Goal: Task Accomplishment & Management: Complete application form

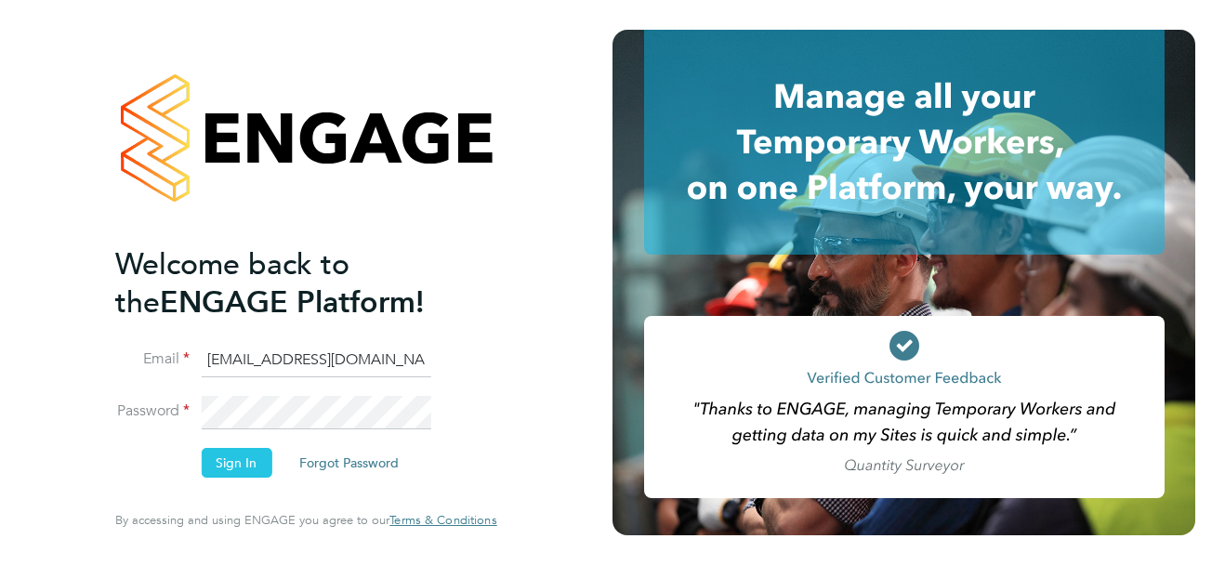
click at [223, 468] on button "Sign In" at bounding box center [236, 463] width 71 height 30
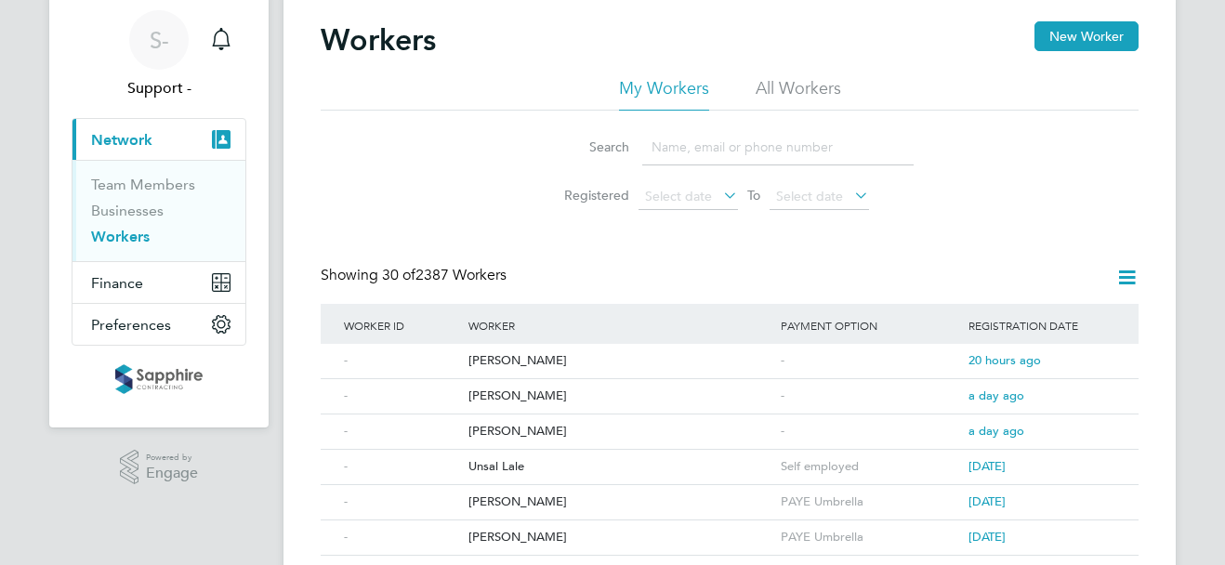
scroll to position [93, 0]
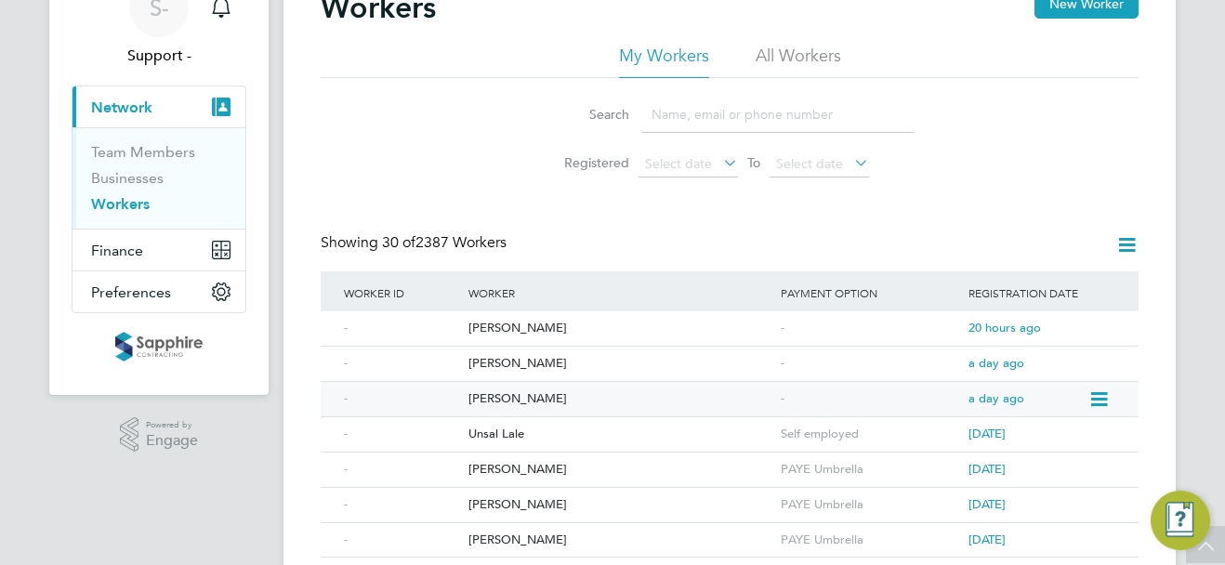
click at [546, 396] on div "[PERSON_NAME]" at bounding box center [620, 399] width 312 height 34
drag, startPoint x: 516, startPoint y: 361, endPoint x: 505, endPoint y: 362, distance: 11.2
click at [516, 361] on div "Mark Delgrazia" at bounding box center [620, 364] width 312 height 34
click at [538, 331] on div "[PERSON_NAME]" at bounding box center [620, 328] width 312 height 34
click at [135, 180] on link "Businesses" at bounding box center [127, 178] width 72 height 18
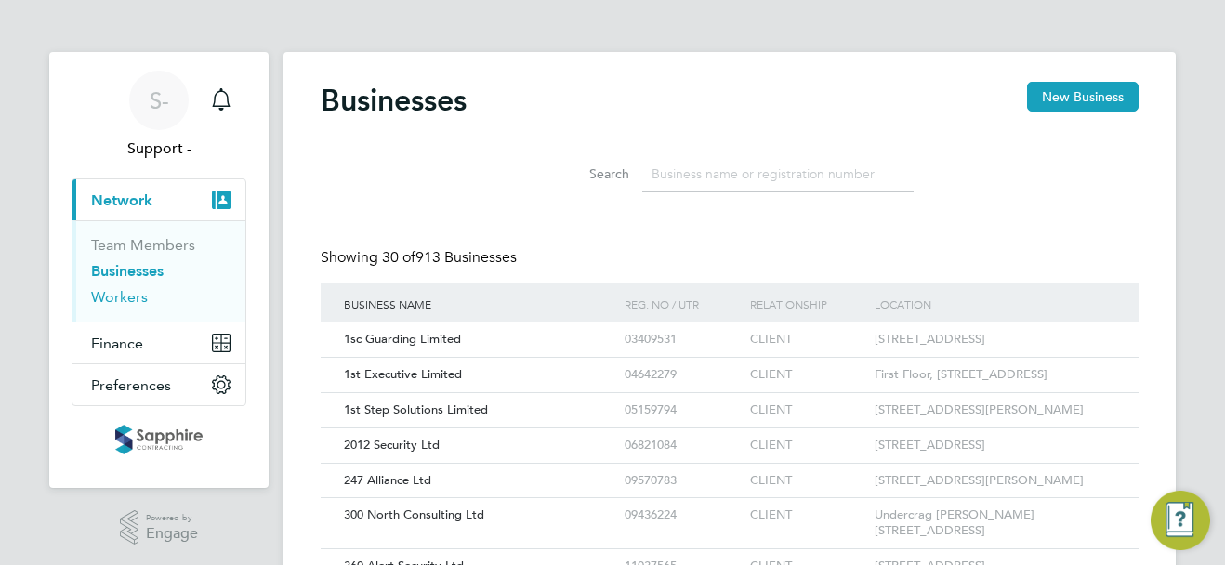
click at [134, 295] on link "Workers" at bounding box center [119, 297] width 57 height 18
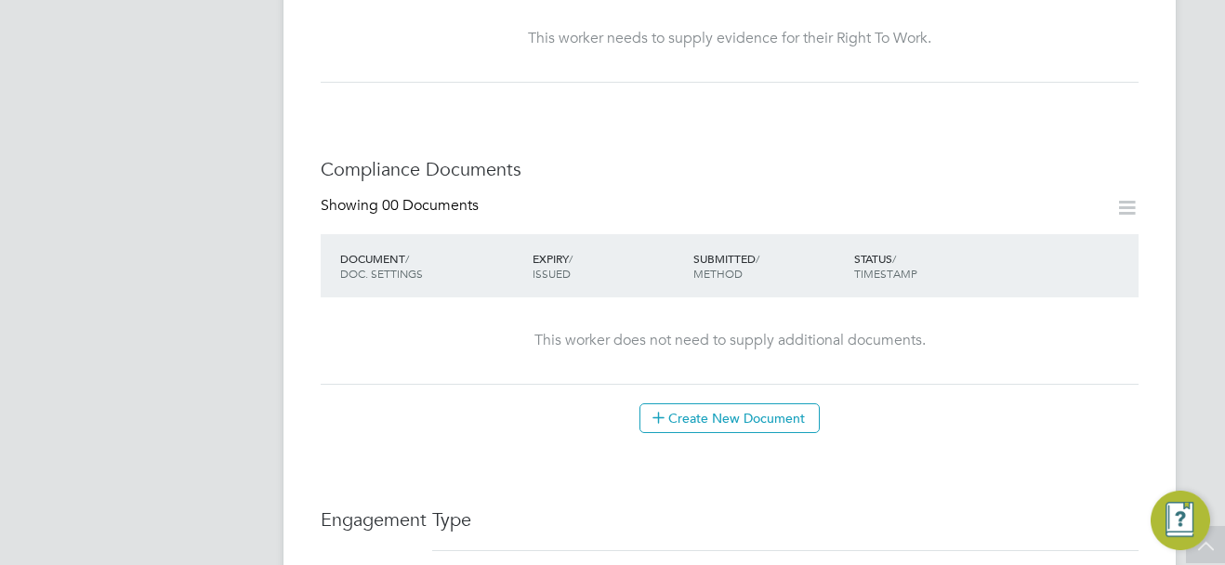
scroll to position [1115, 0]
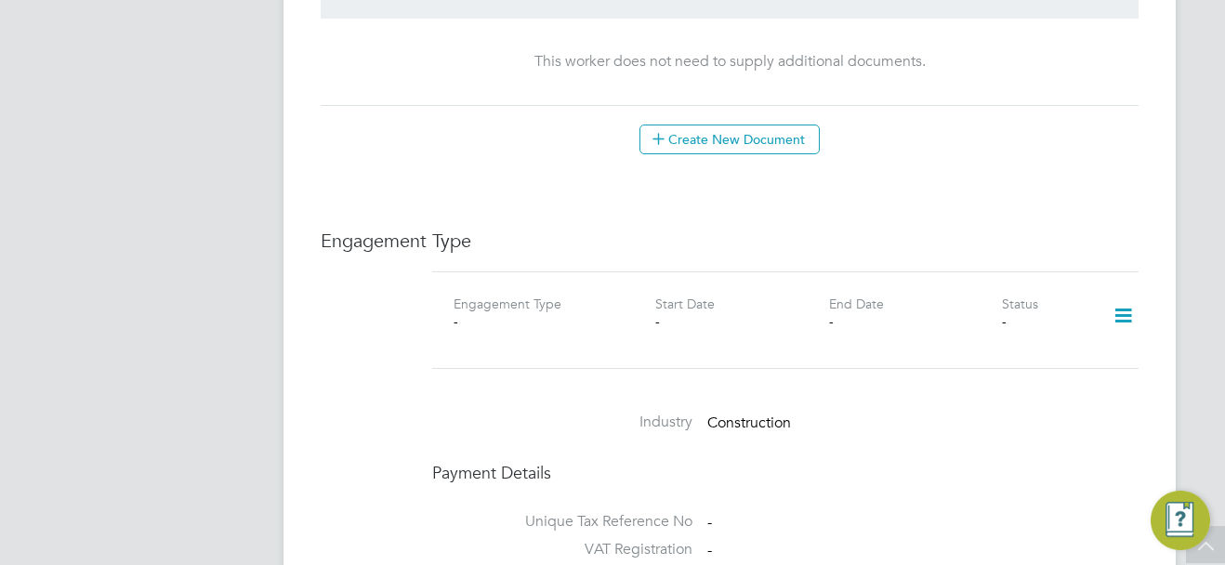
click at [1126, 295] on icon at bounding box center [1123, 316] width 33 height 43
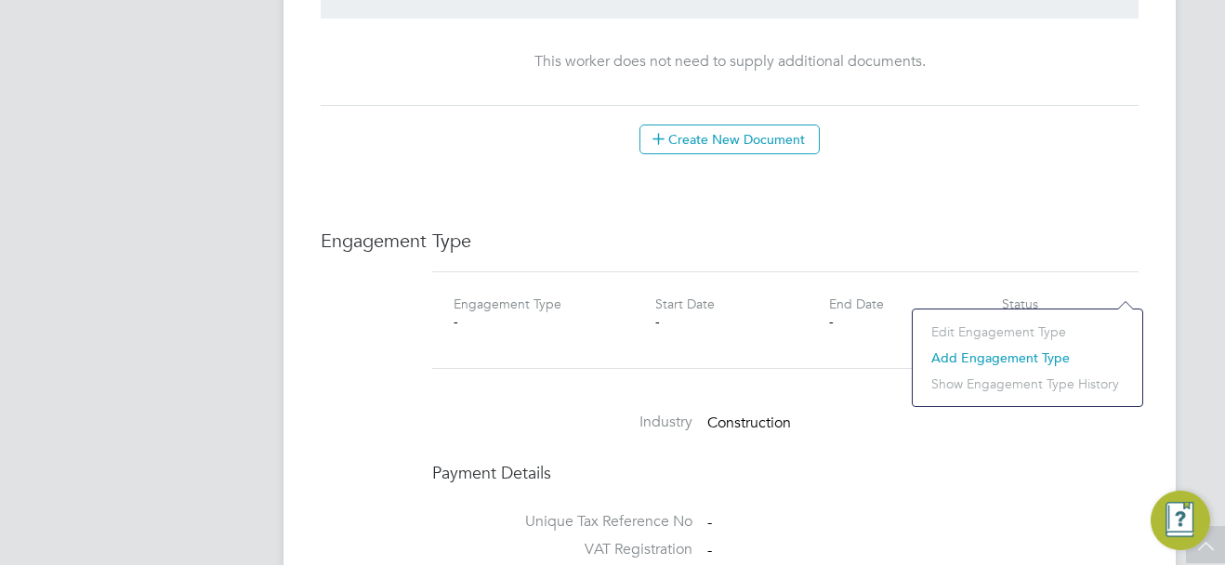
click at [1008, 359] on li "Add Engagement Type" at bounding box center [1027, 358] width 211 height 26
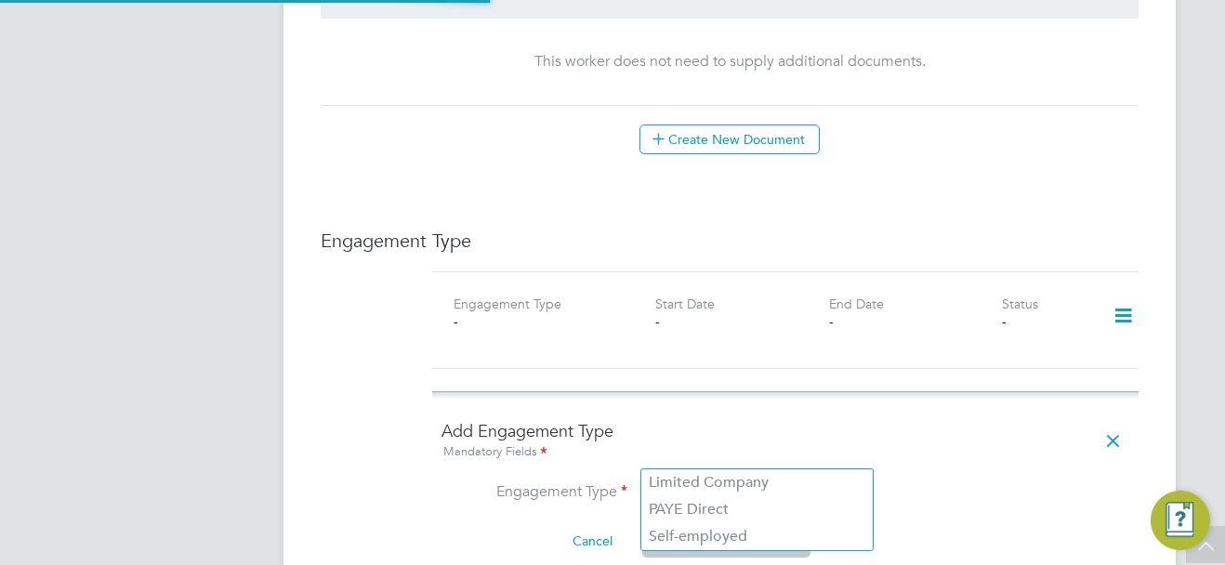
click at [745, 481] on input at bounding box center [757, 494] width 230 height 26
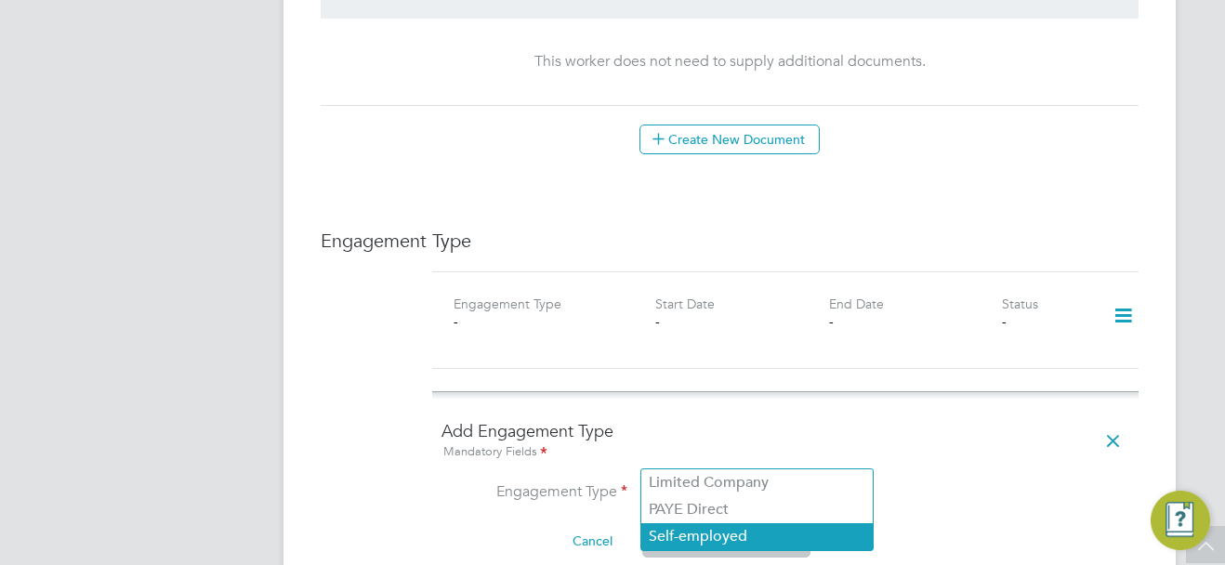
click at [741, 523] on li "Self-employed" at bounding box center [756, 536] width 231 height 27
type input "Self-employed"
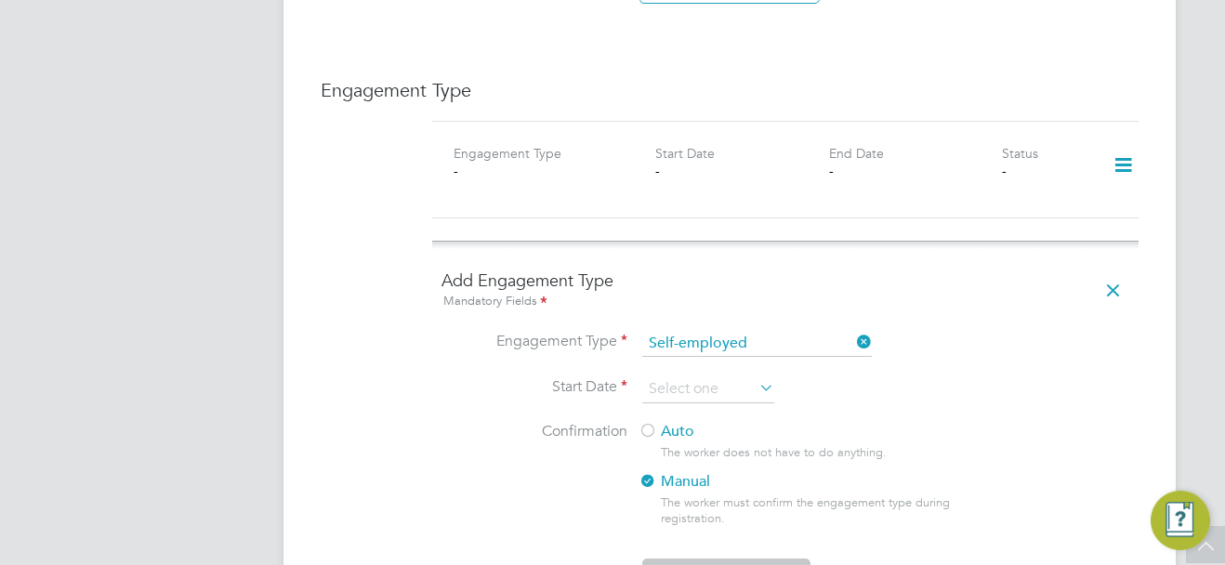
scroll to position [1301, 0]
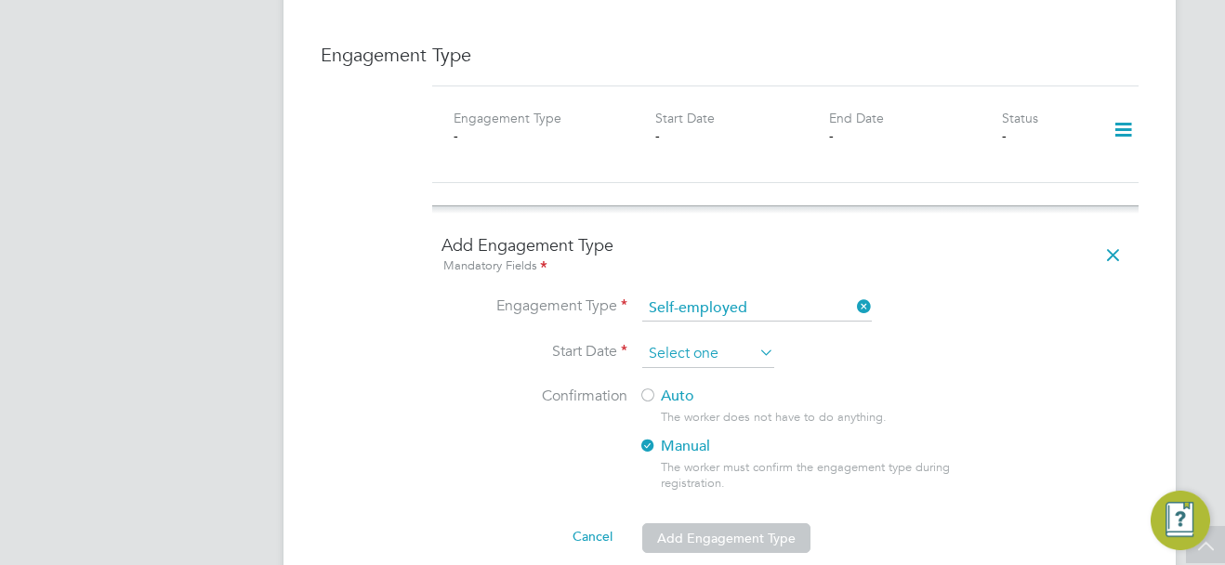
click at [690, 340] on input at bounding box center [708, 354] width 132 height 28
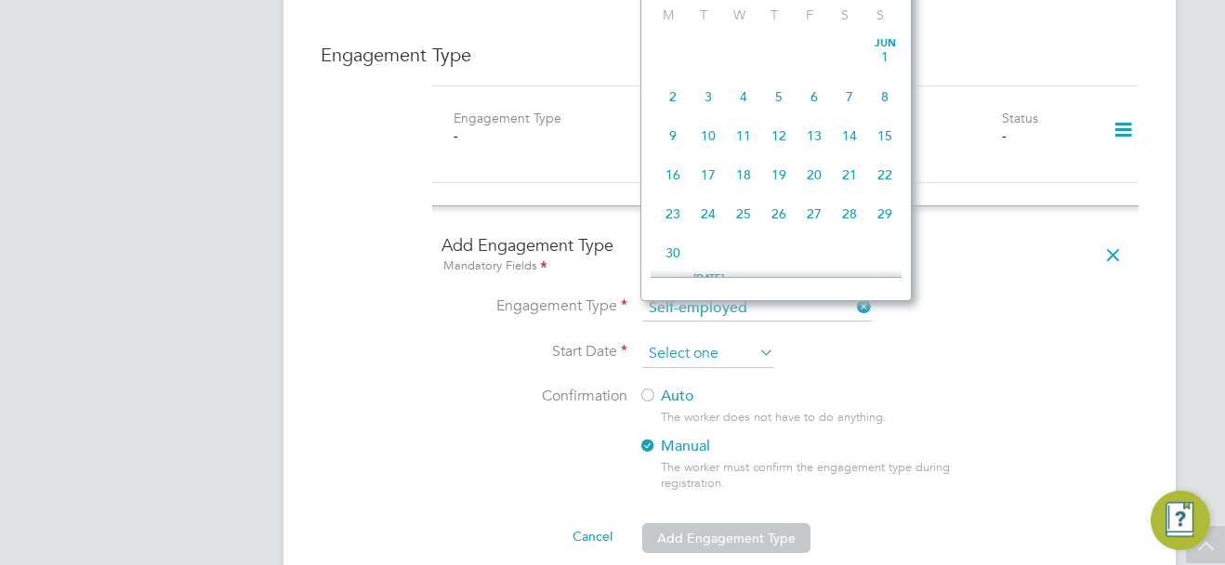
scroll to position [724, 0]
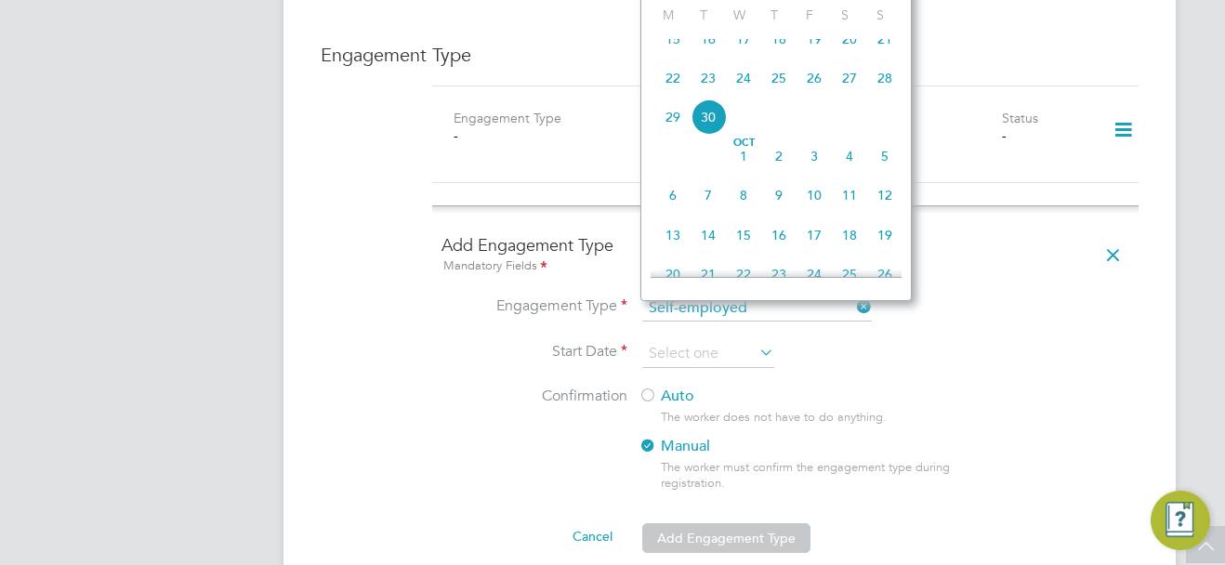
click at [706, 95] on span "23" at bounding box center [707, 77] width 35 height 35
type input "[DATE]"
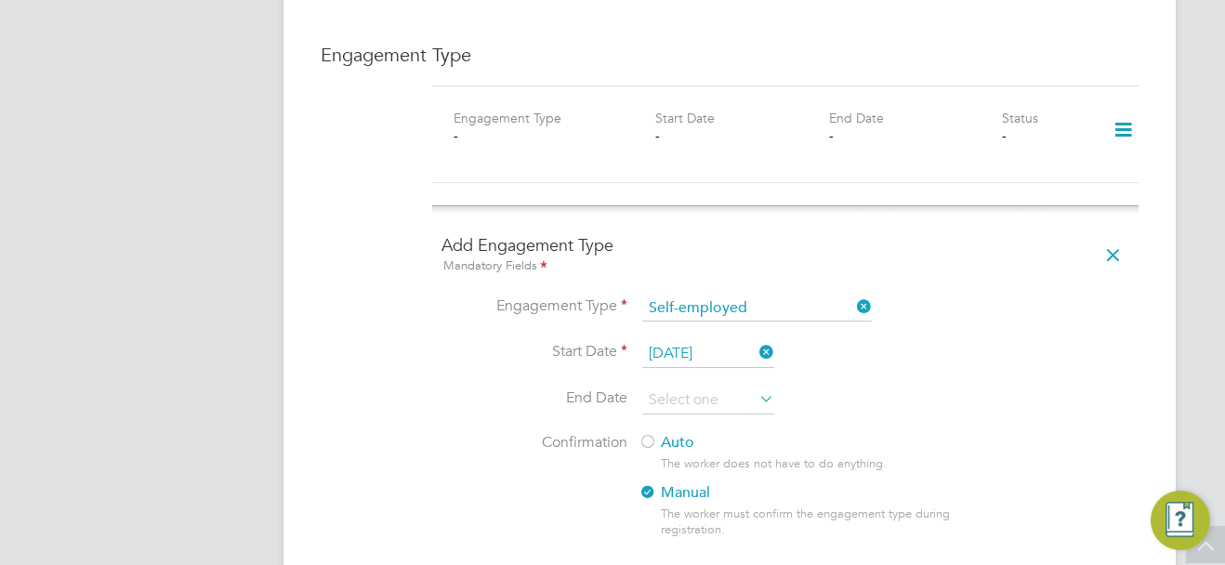
click at [643, 434] on div at bounding box center [647, 443] width 19 height 19
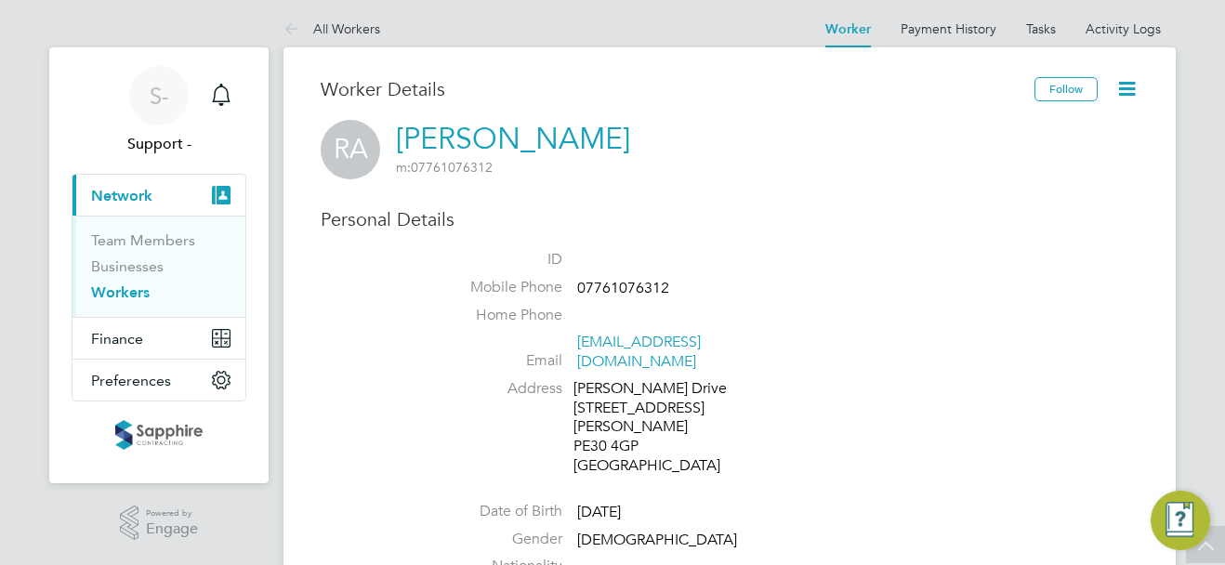
scroll to position [0, 0]
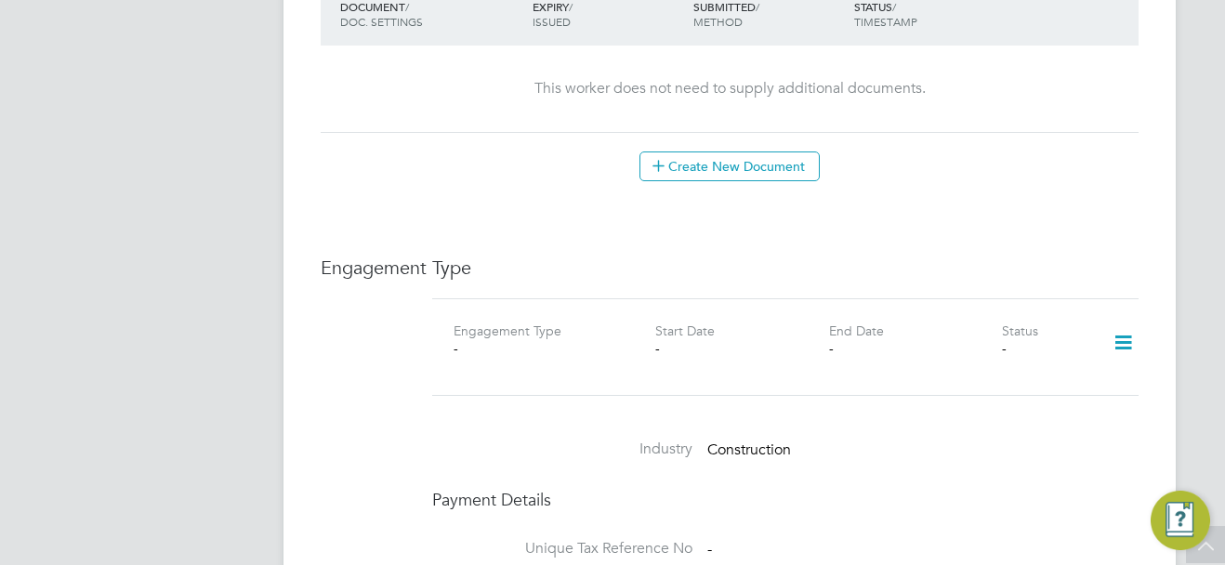
scroll to position [1115, 0]
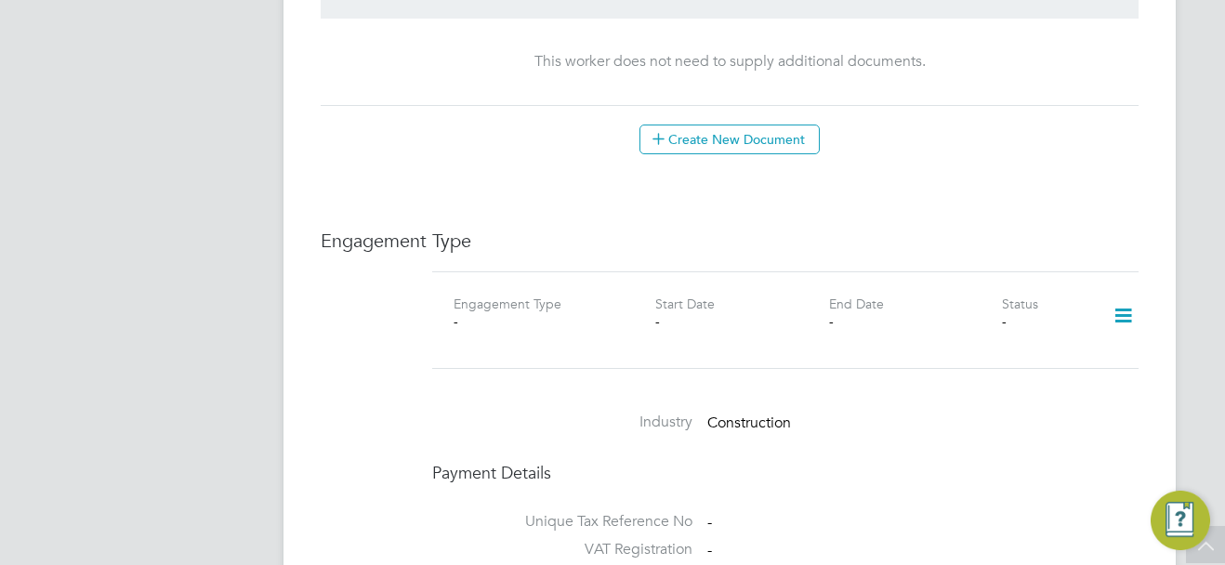
click at [1117, 299] on icon at bounding box center [1123, 316] width 33 height 43
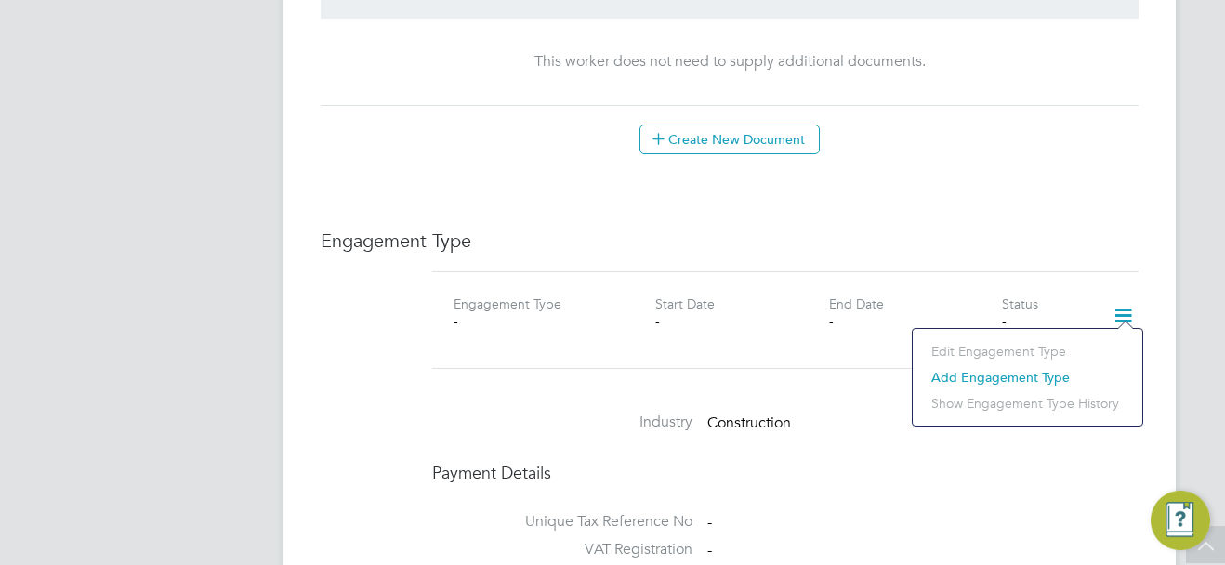
click at [940, 377] on li "Add Engagement Type" at bounding box center [1027, 377] width 211 height 26
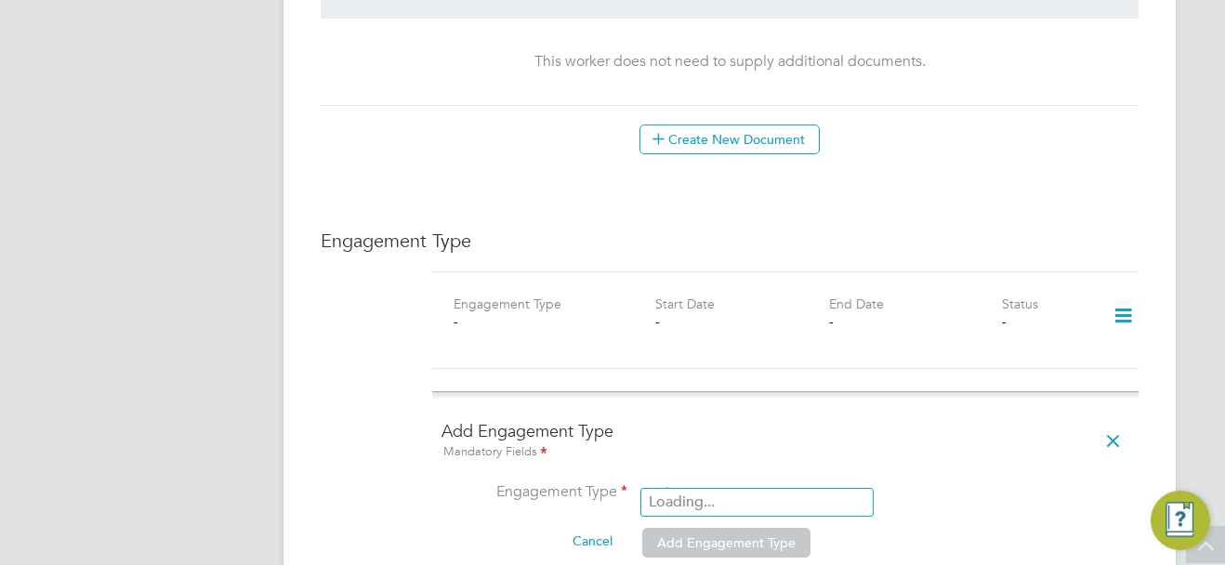
click at [663, 481] on input at bounding box center [757, 494] width 230 height 26
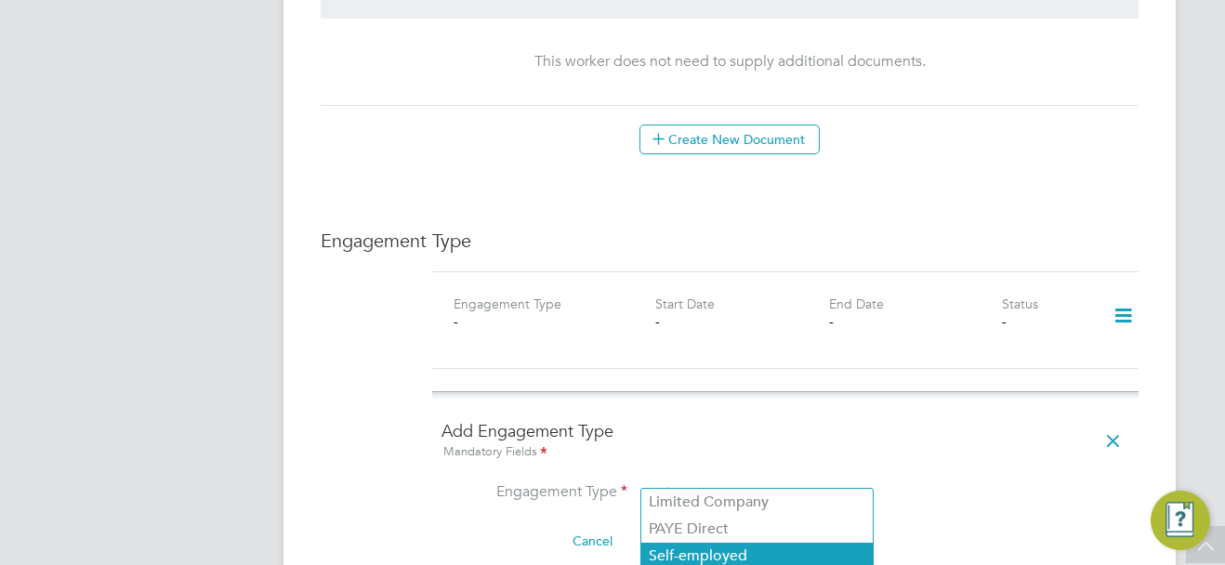
click at [687, 551] on li "Self-employed" at bounding box center [756, 556] width 231 height 27
type input "Self-employed"
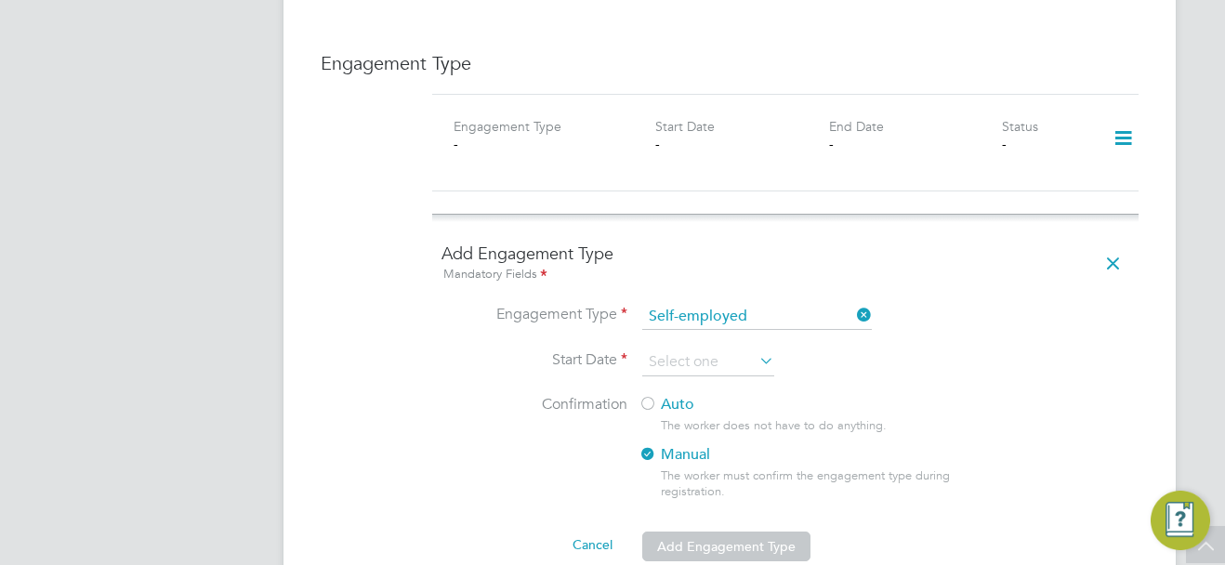
scroll to position [1301, 0]
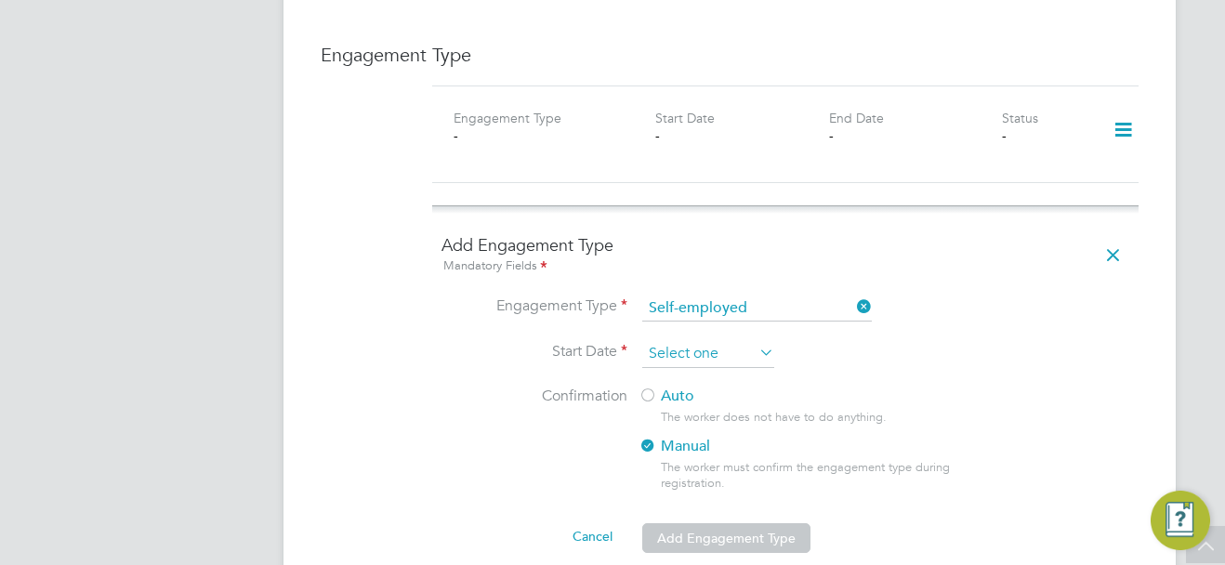
click at [678, 340] on input at bounding box center [708, 354] width 132 height 28
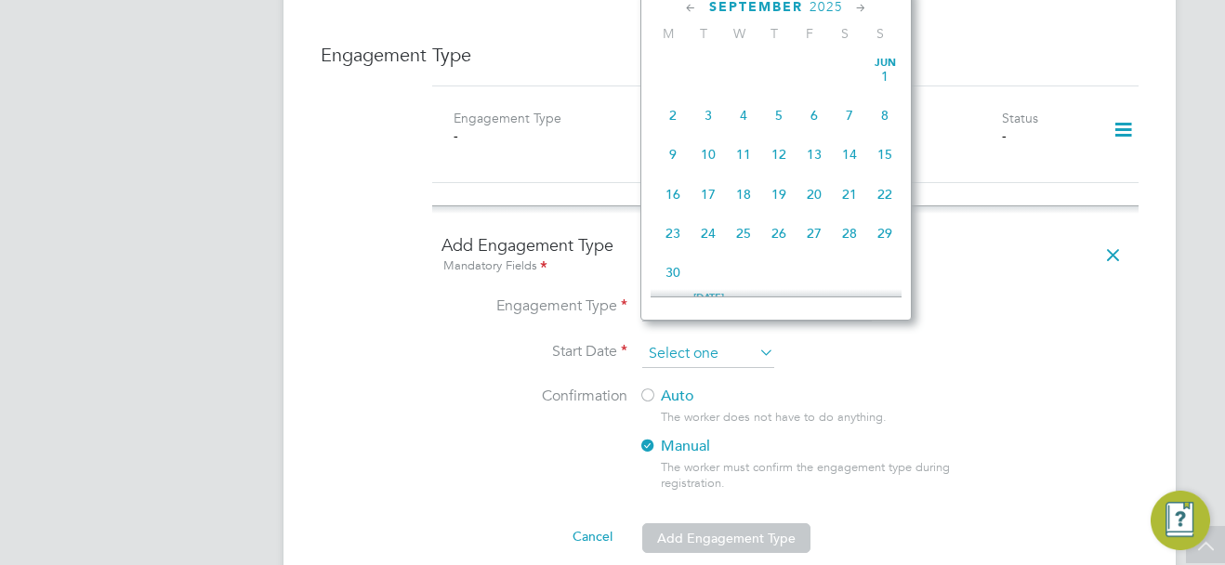
scroll to position [724, 0]
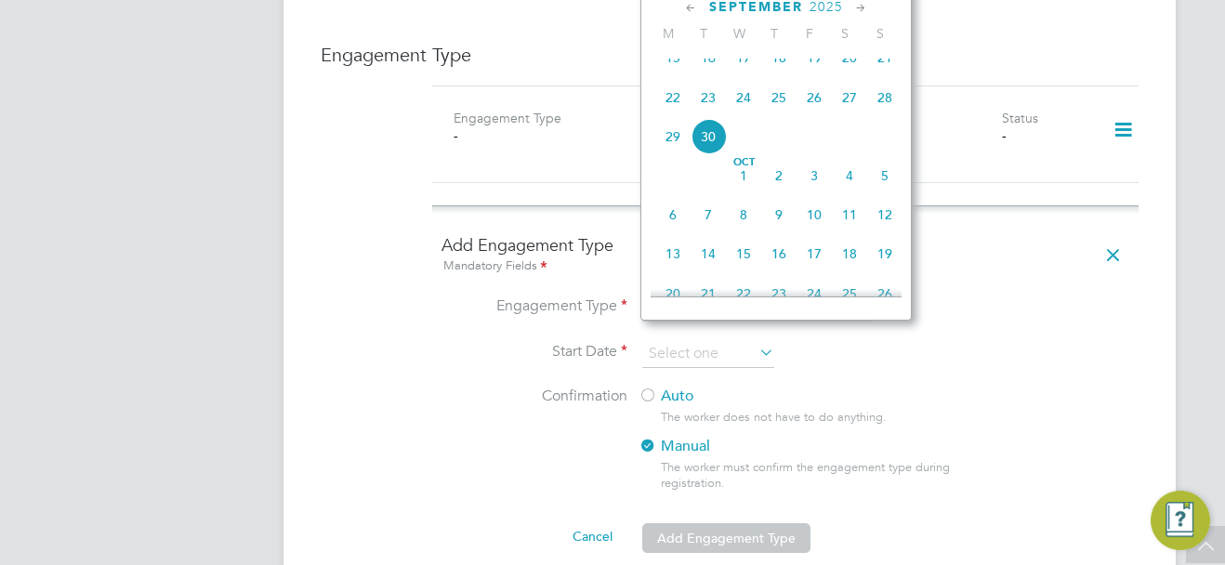
click at [711, 104] on span "23" at bounding box center [707, 97] width 35 height 35
type input "[DATE]"
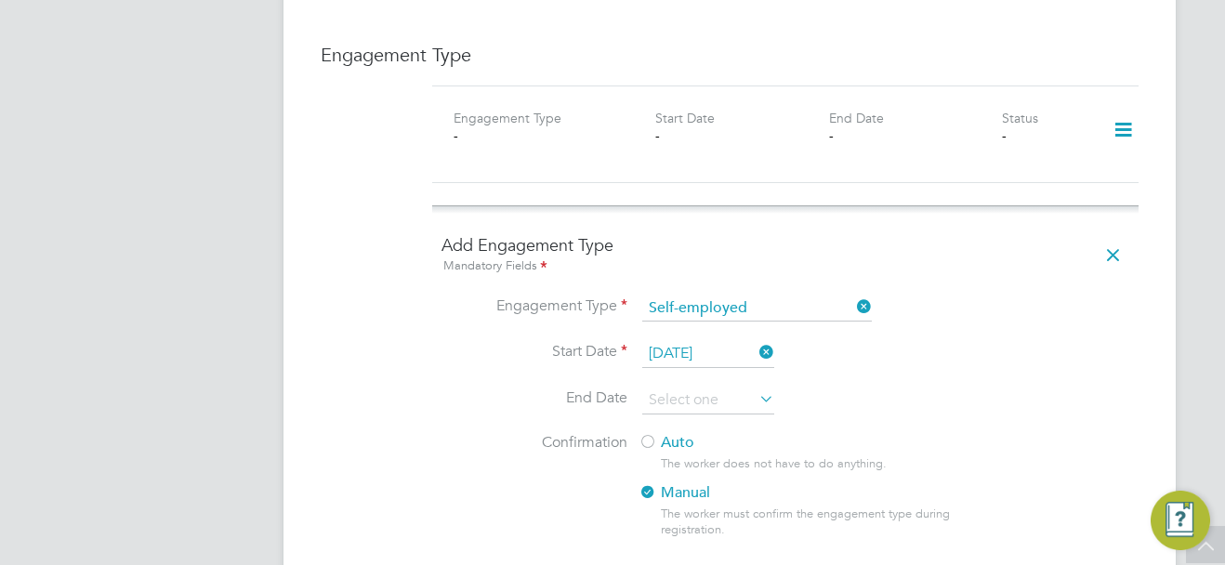
click at [647, 434] on div at bounding box center [647, 443] width 19 height 19
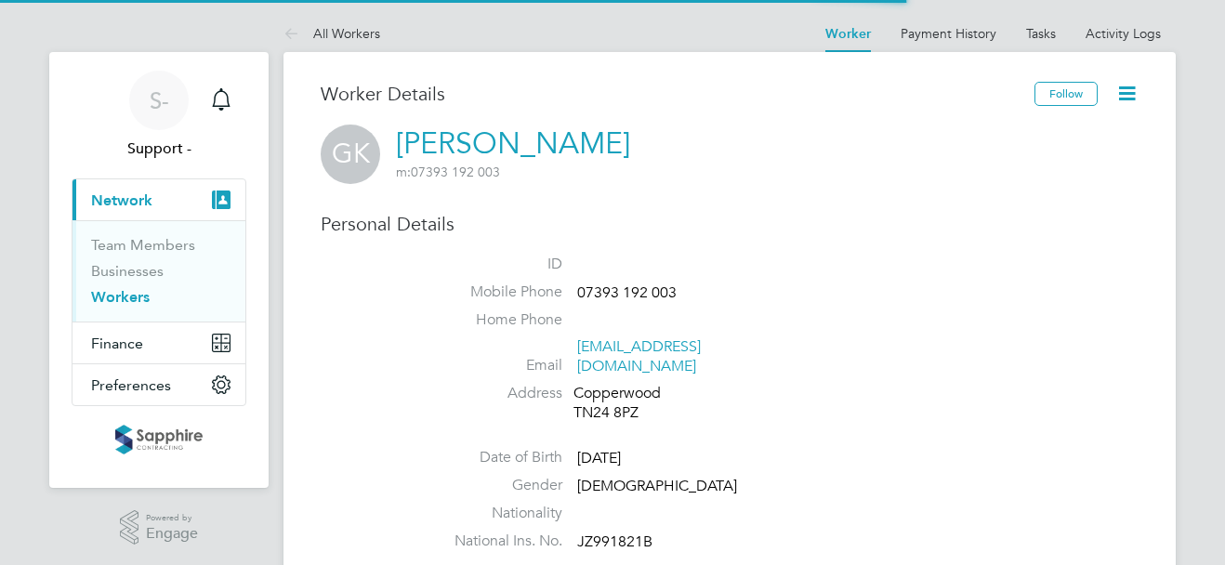
drag, startPoint x: 0, startPoint y: 0, endPoint x: 627, endPoint y: 352, distance: 719.4
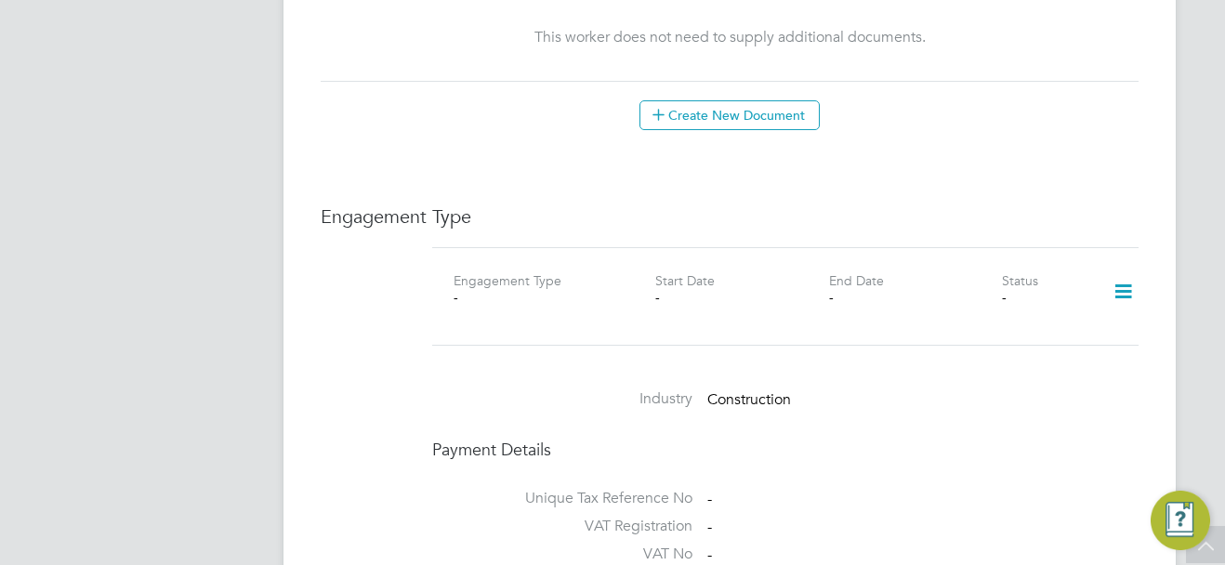
scroll to position [1115, 0]
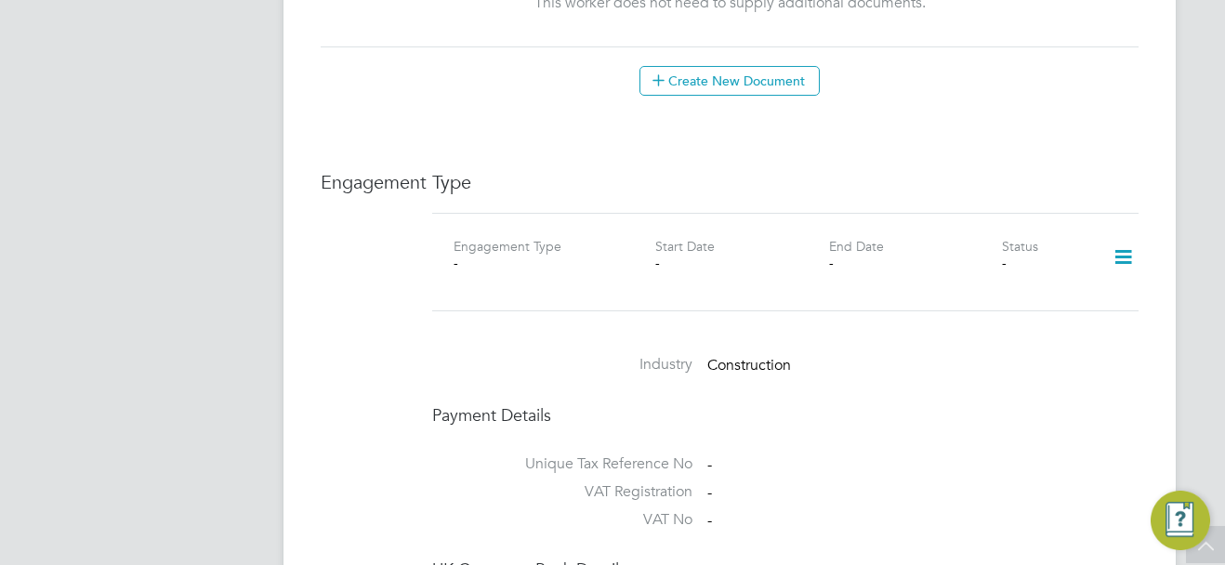
click at [1126, 246] on icon at bounding box center [1123, 257] width 33 height 43
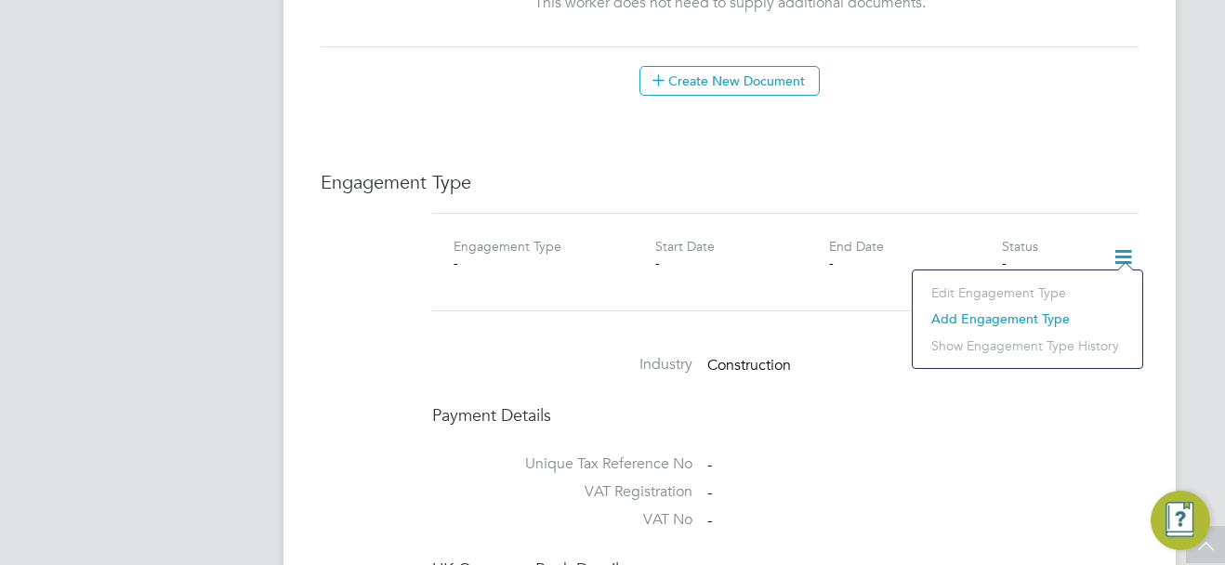
click at [1017, 317] on li "Add Engagement Type" at bounding box center [1027, 319] width 211 height 26
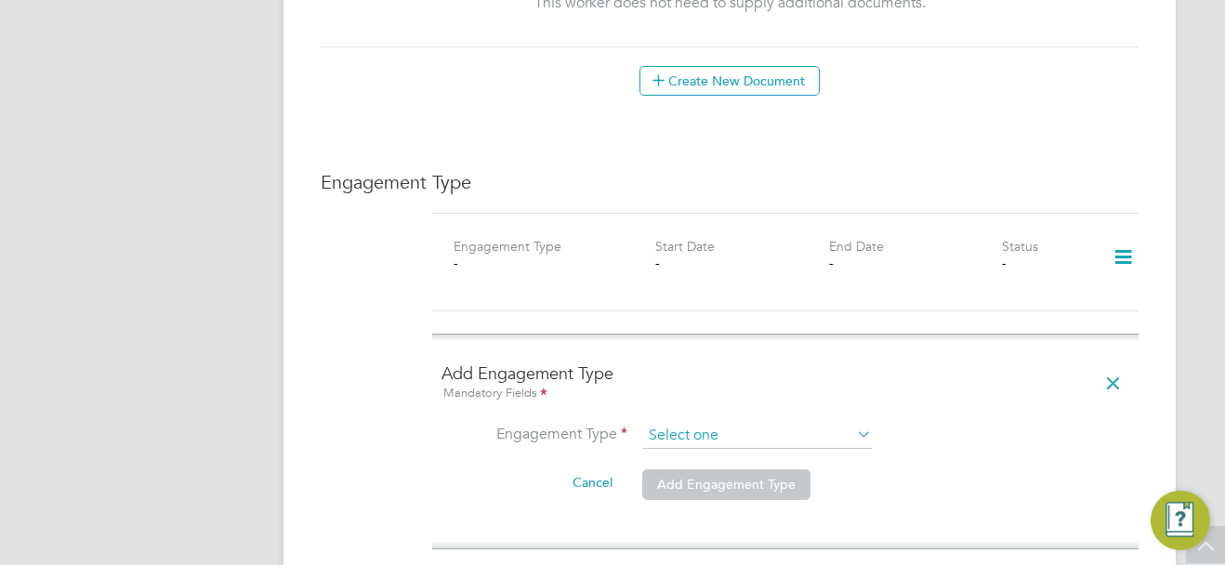
click at [729, 423] on input at bounding box center [757, 436] width 230 height 26
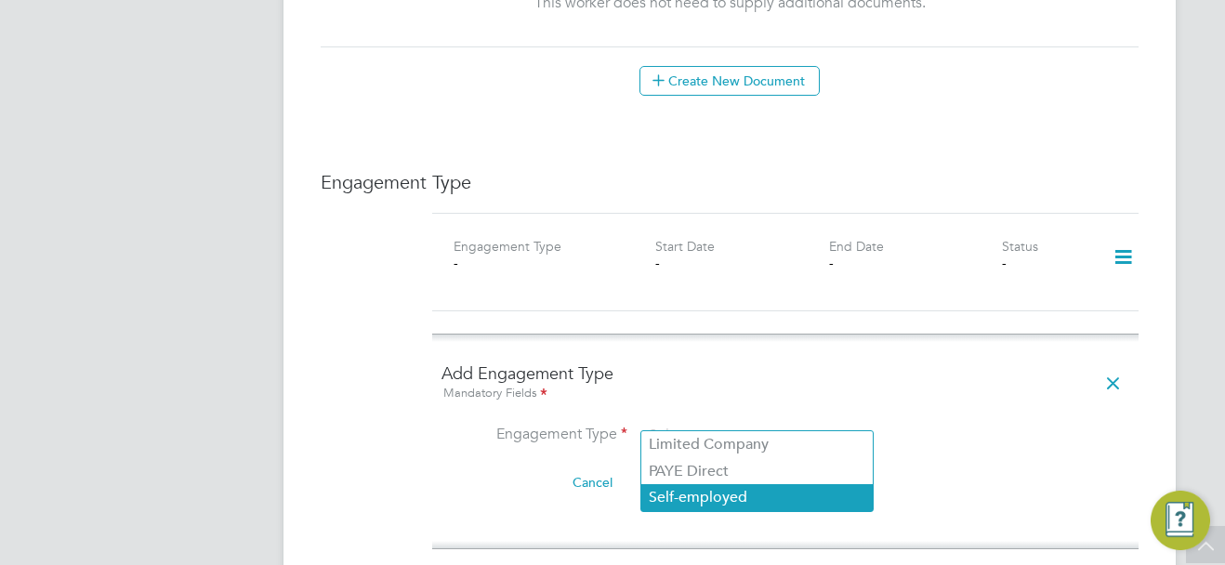
click at [745, 496] on li "Self-employed" at bounding box center [756, 497] width 231 height 27
type input "Self-employed"
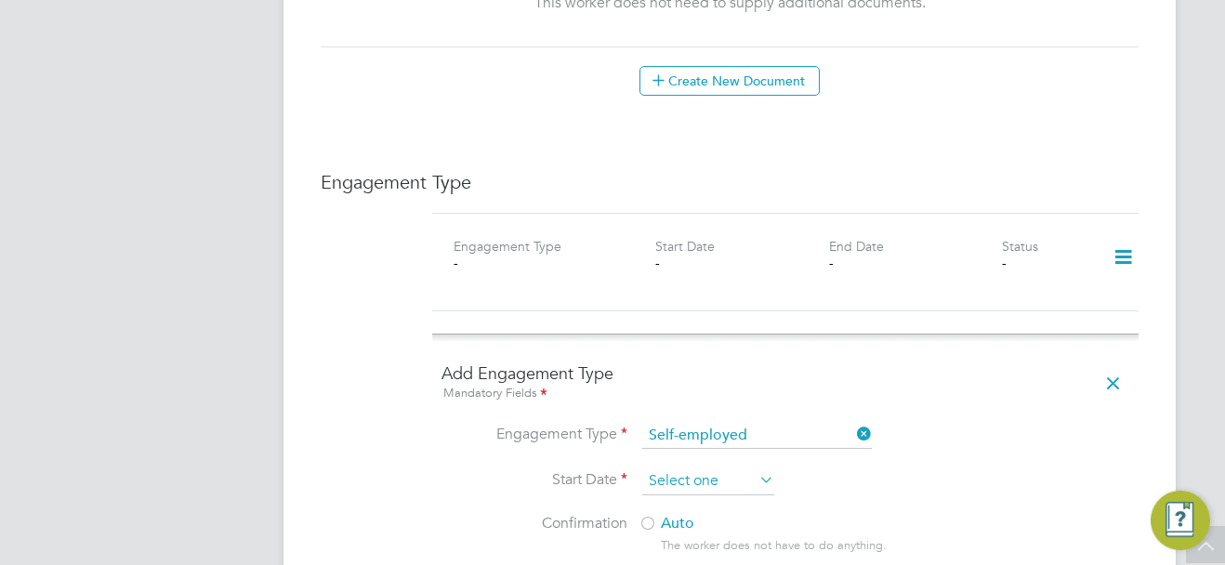
click at [710, 473] on input at bounding box center [708, 481] width 132 height 28
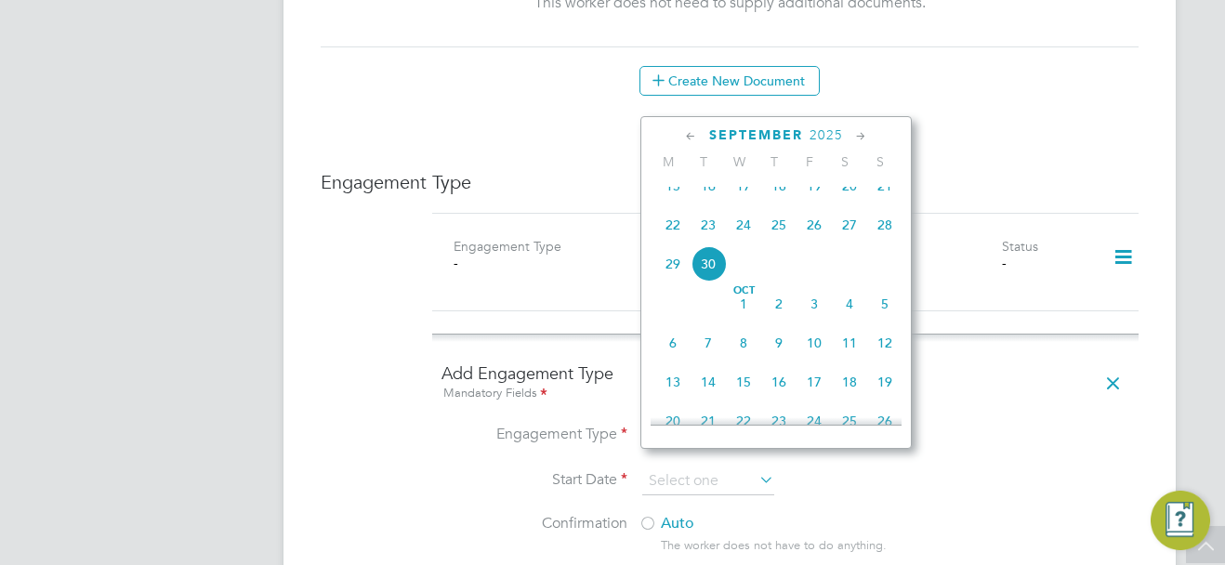
click at [710, 236] on span "23" at bounding box center [707, 224] width 35 height 35
type input "[DATE]"
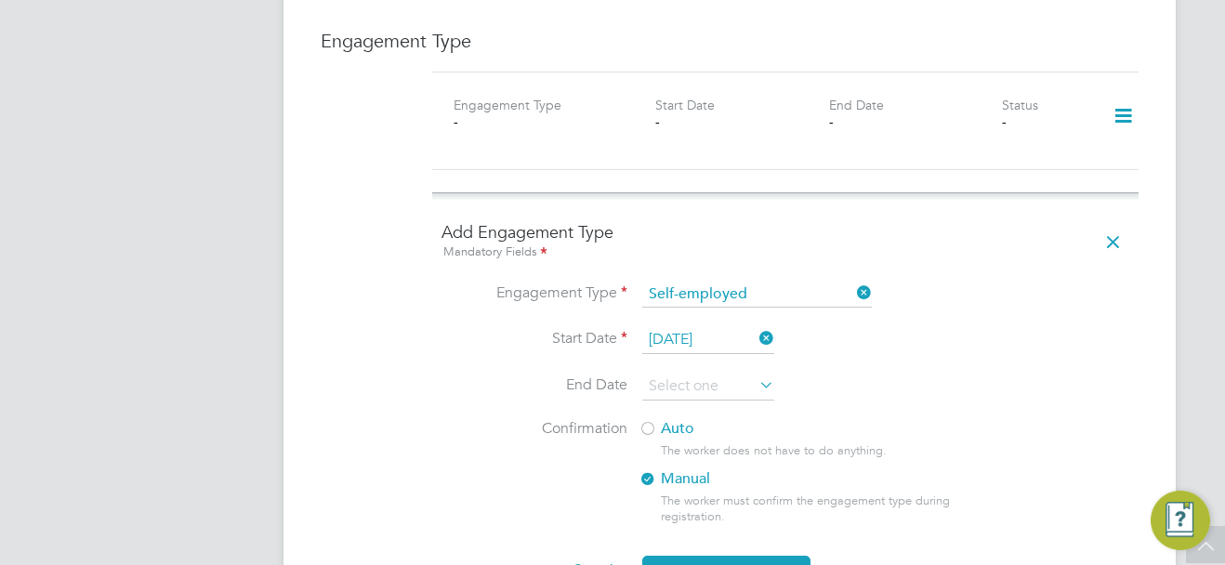
scroll to position [1301, 0]
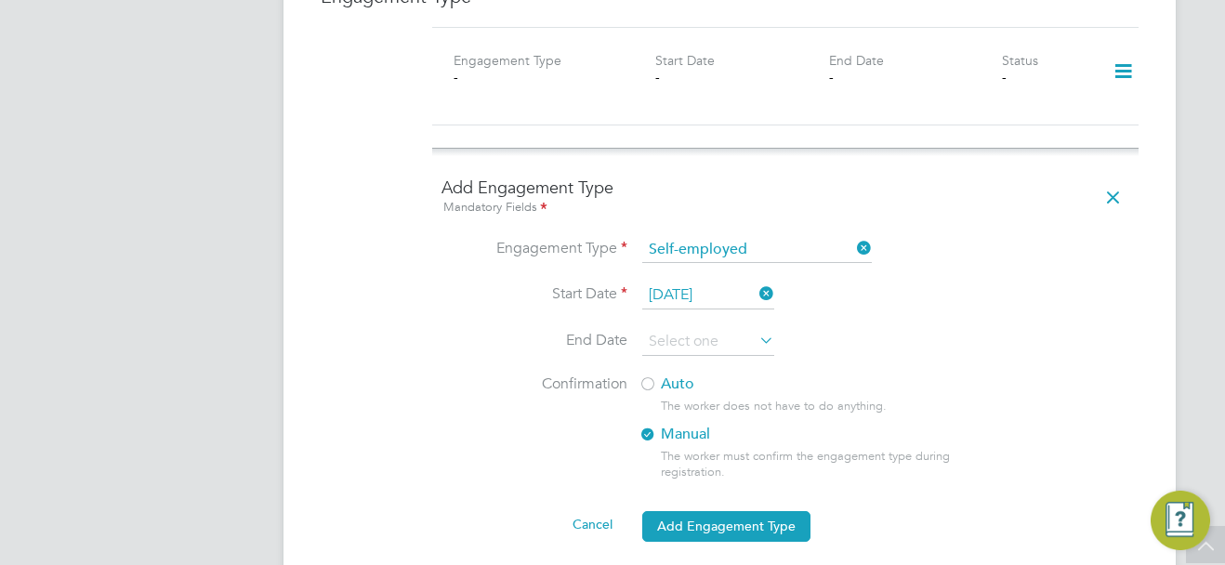
click at [645, 376] on div at bounding box center [647, 385] width 19 height 19
click at [725, 512] on button "Add Engagement Type" at bounding box center [726, 526] width 168 height 30
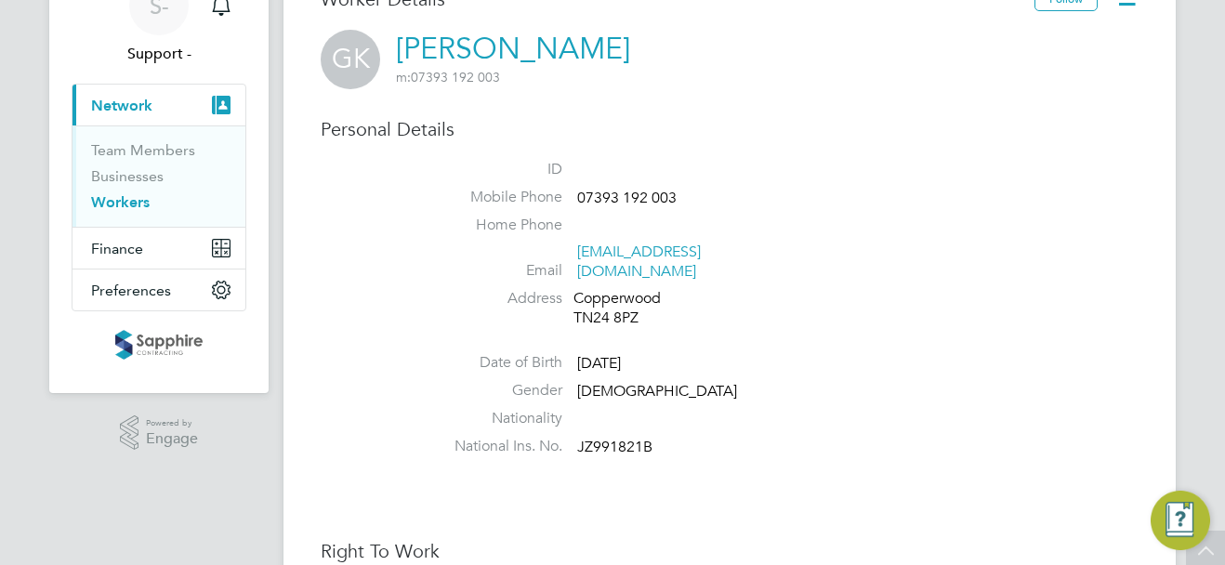
scroll to position [0, 0]
